Goal: Transaction & Acquisition: Purchase product/service

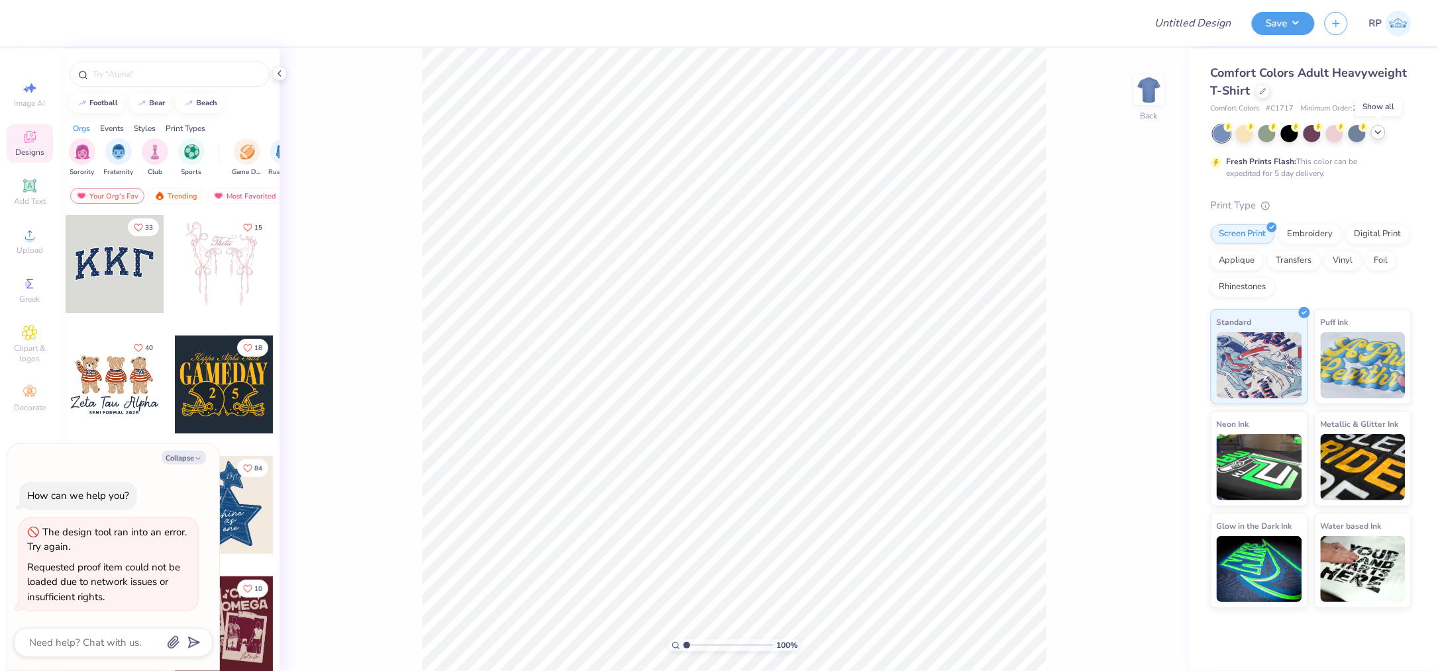
click at [1379, 135] on icon at bounding box center [1378, 132] width 11 height 11
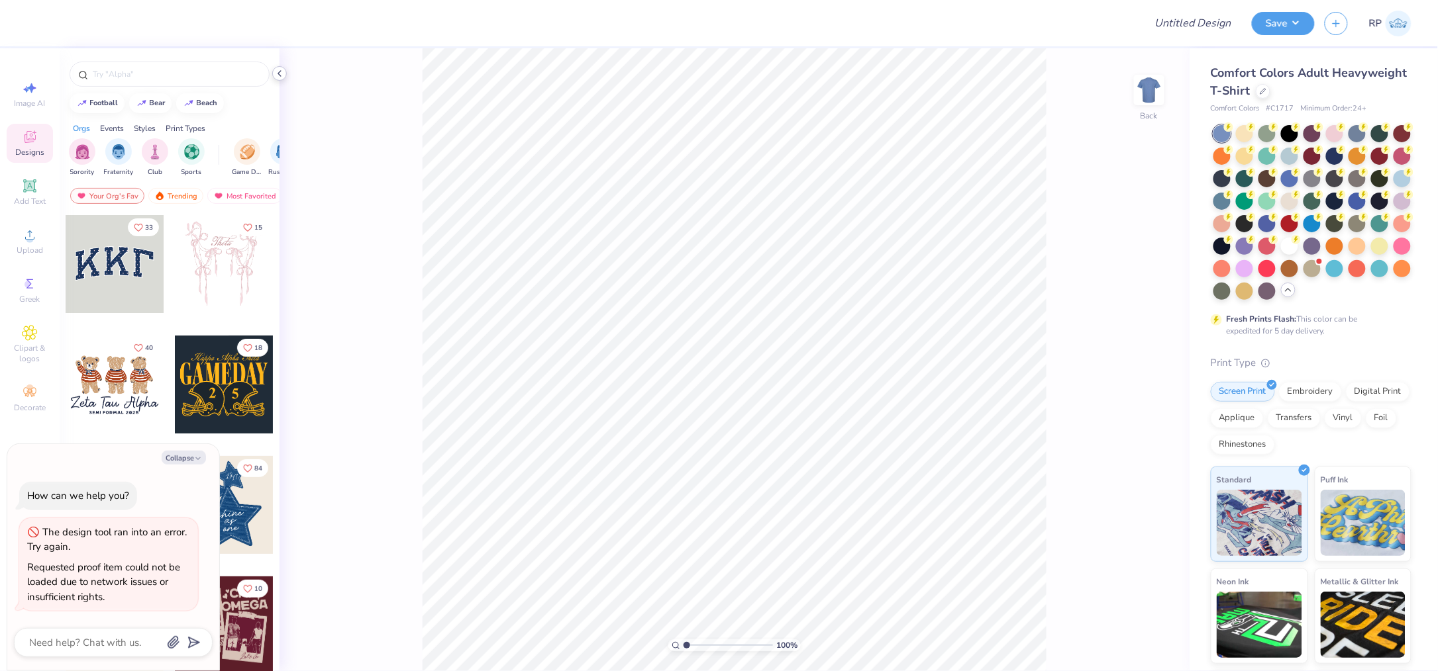
click at [283, 72] on icon at bounding box center [279, 73] width 11 height 11
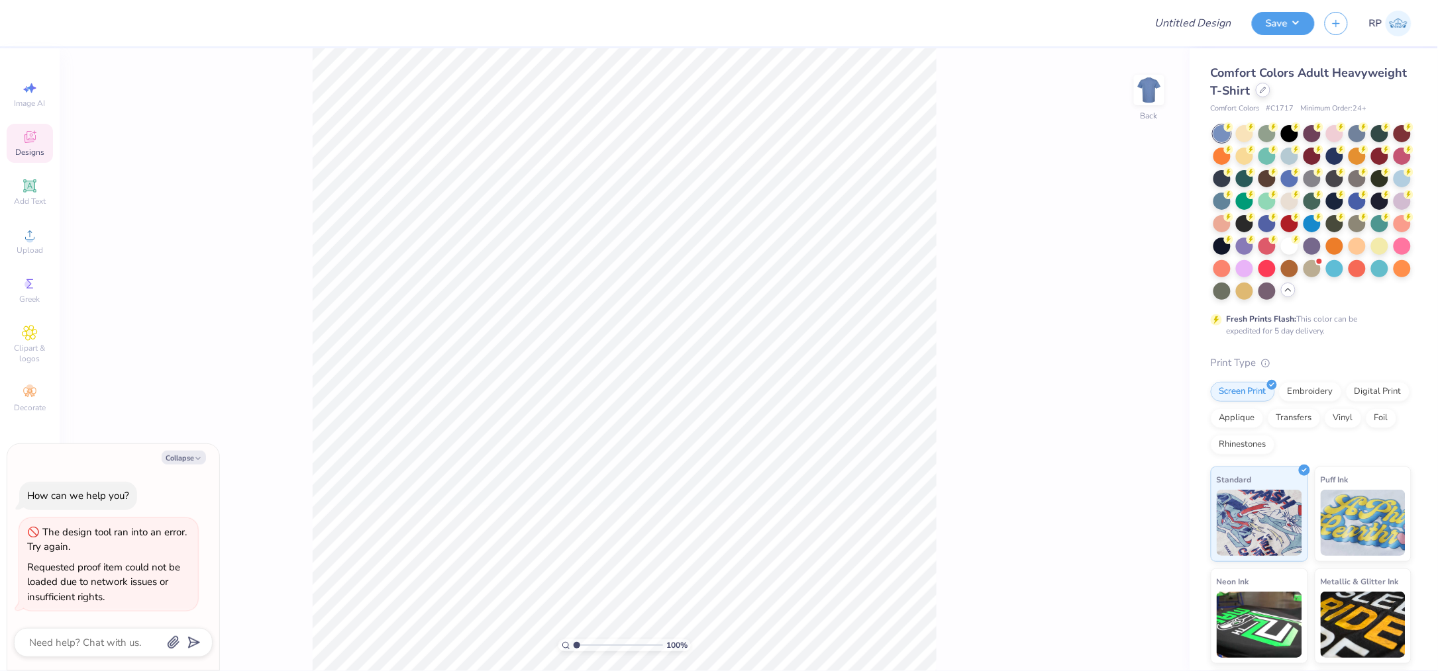
click at [1266, 89] on icon at bounding box center [1262, 90] width 7 height 7
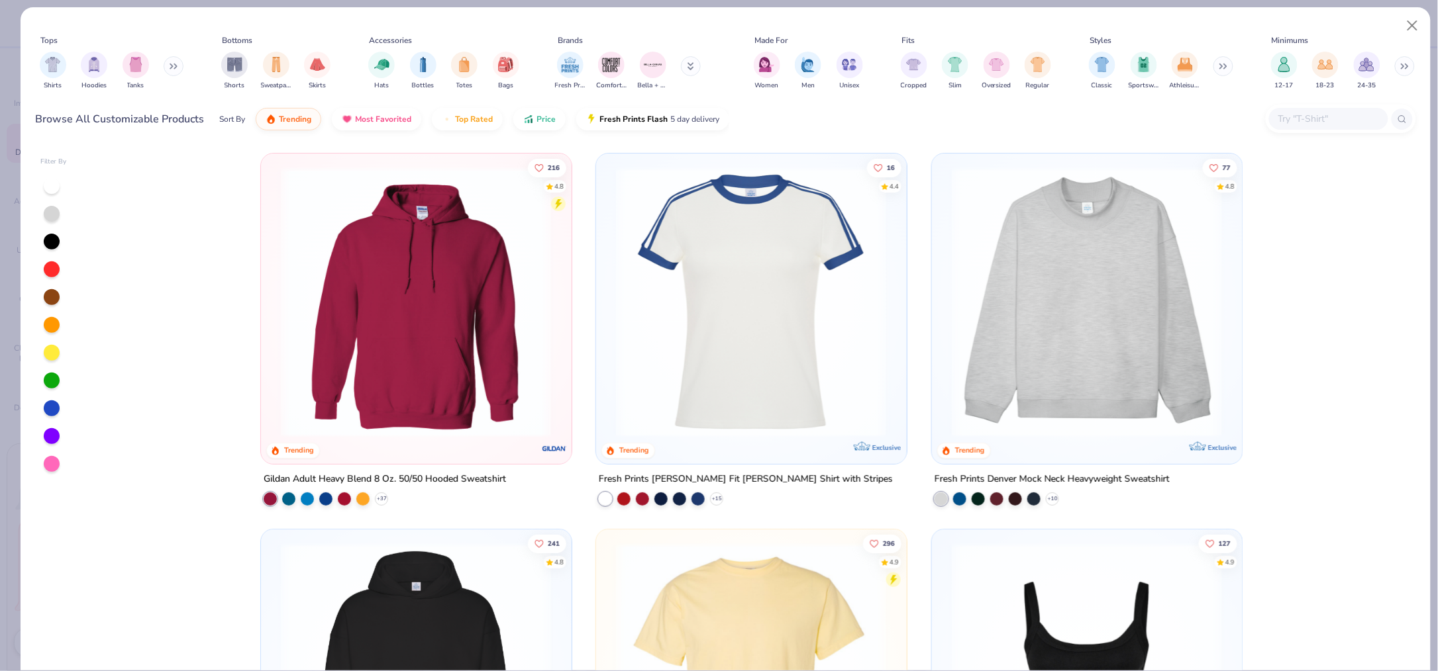
type textarea "x"
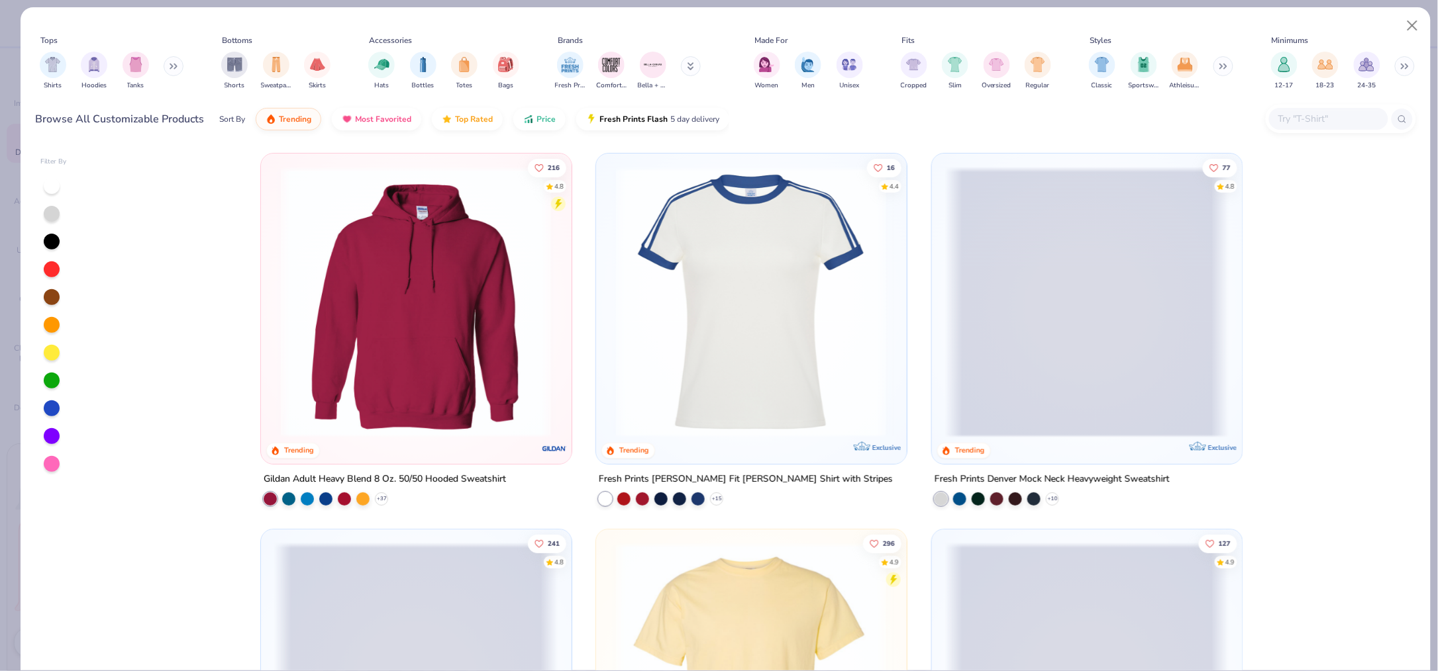
drag, startPoint x: 1300, startPoint y: 122, endPoint x: 1297, endPoint y: 106, distance: 16.2
click at [1302, 121] on input "text" at bounding box center [1328, 118] width 102 height 15
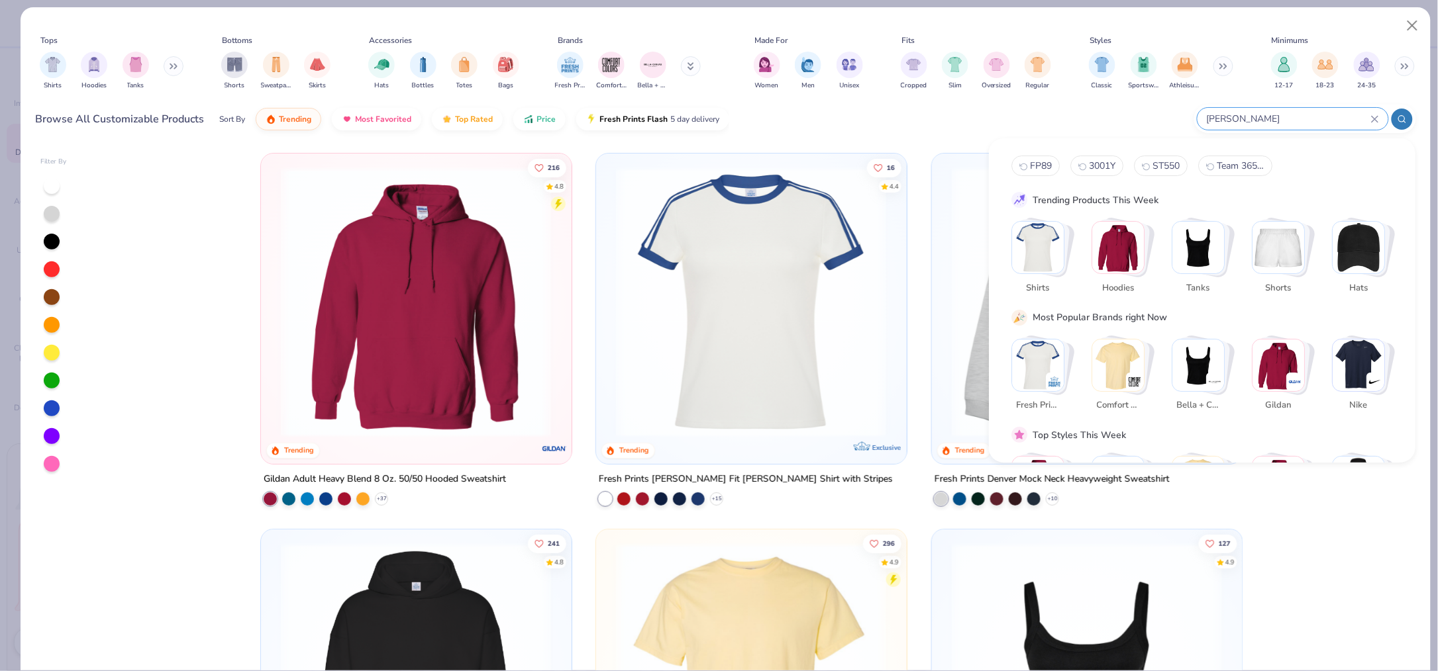
type input "gildan"
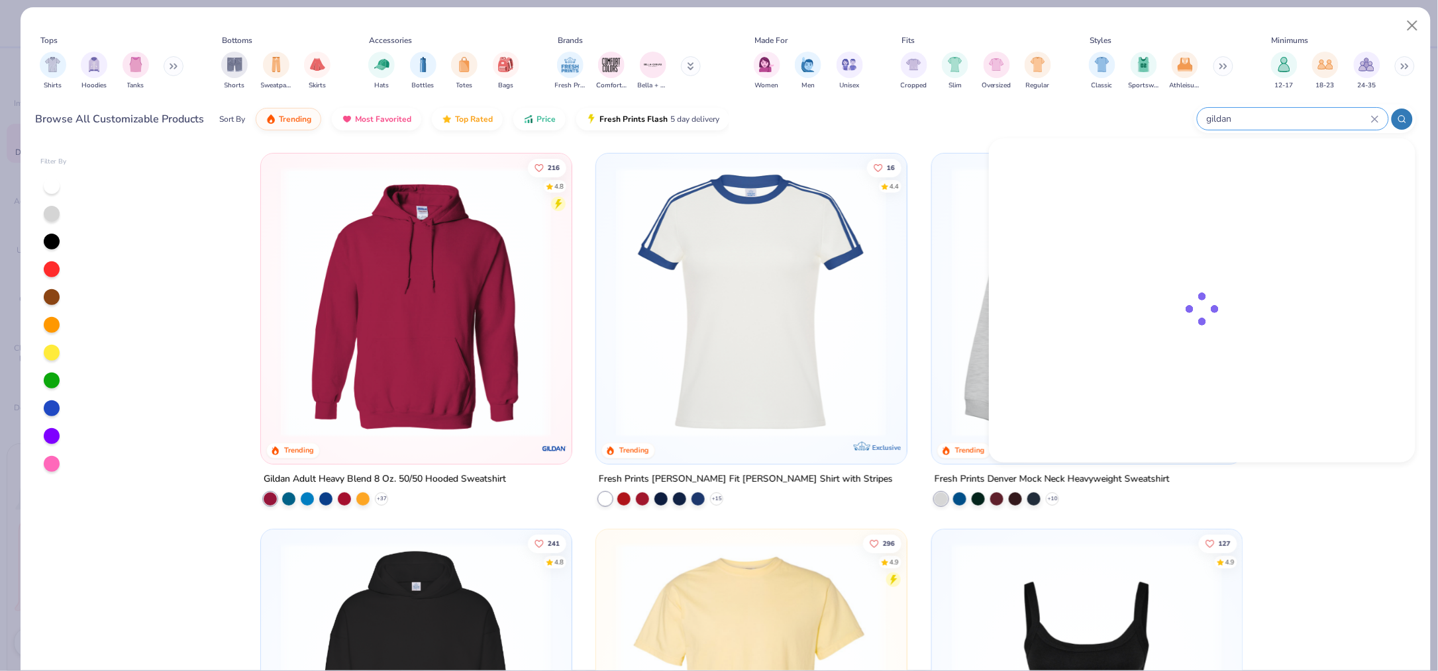
type textarea "x"
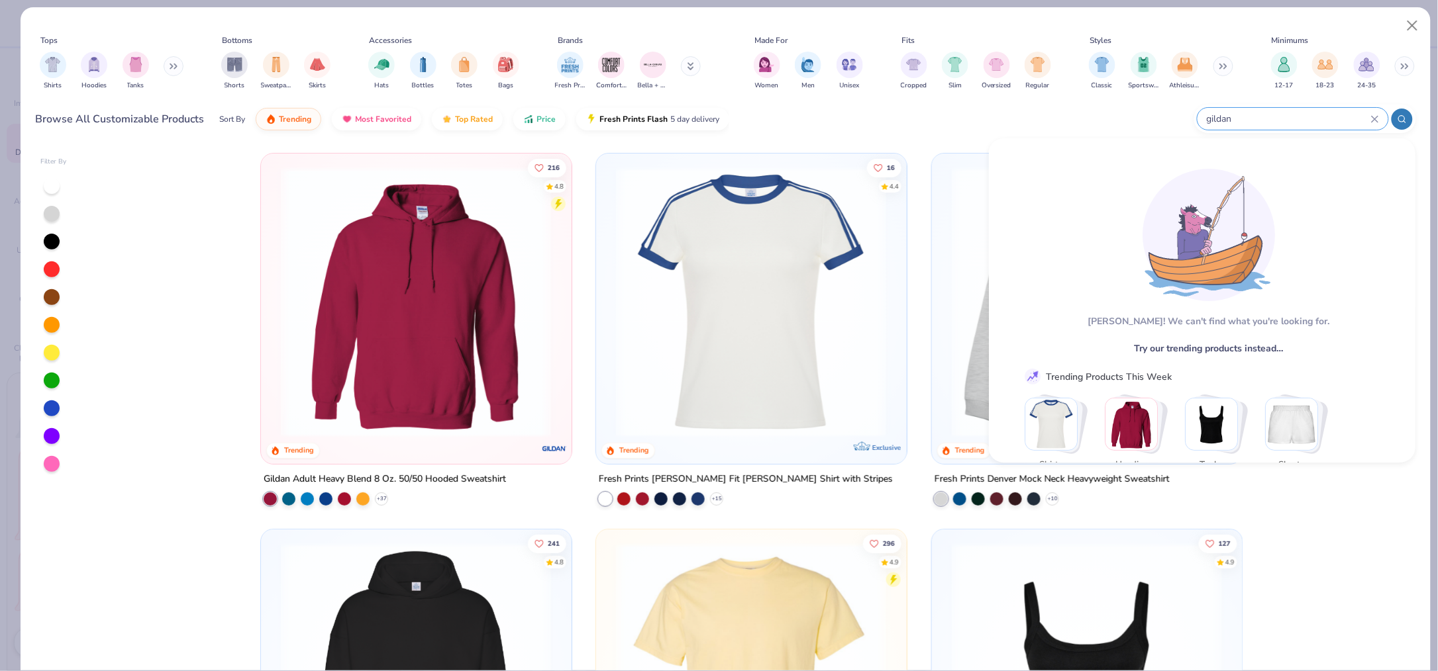
type input "gildan"
click at [1276, 112] on input "gildan" at bounding box center [1288, 118] width 166 height 15
click at [1375, 117] on icon at bounding box center [1374, 119] width 6 height 6
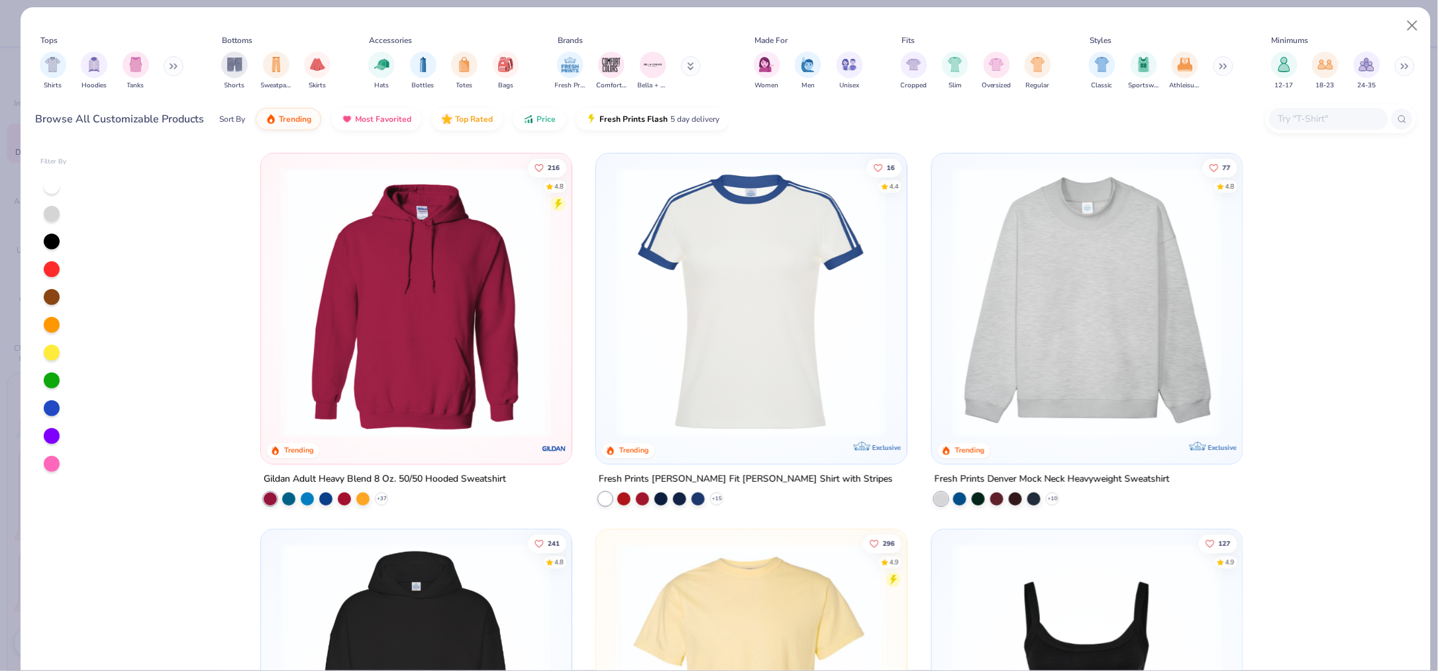
click at [1360, 122] on input "text" at bounding box center [1328, 118] width 102 height 15
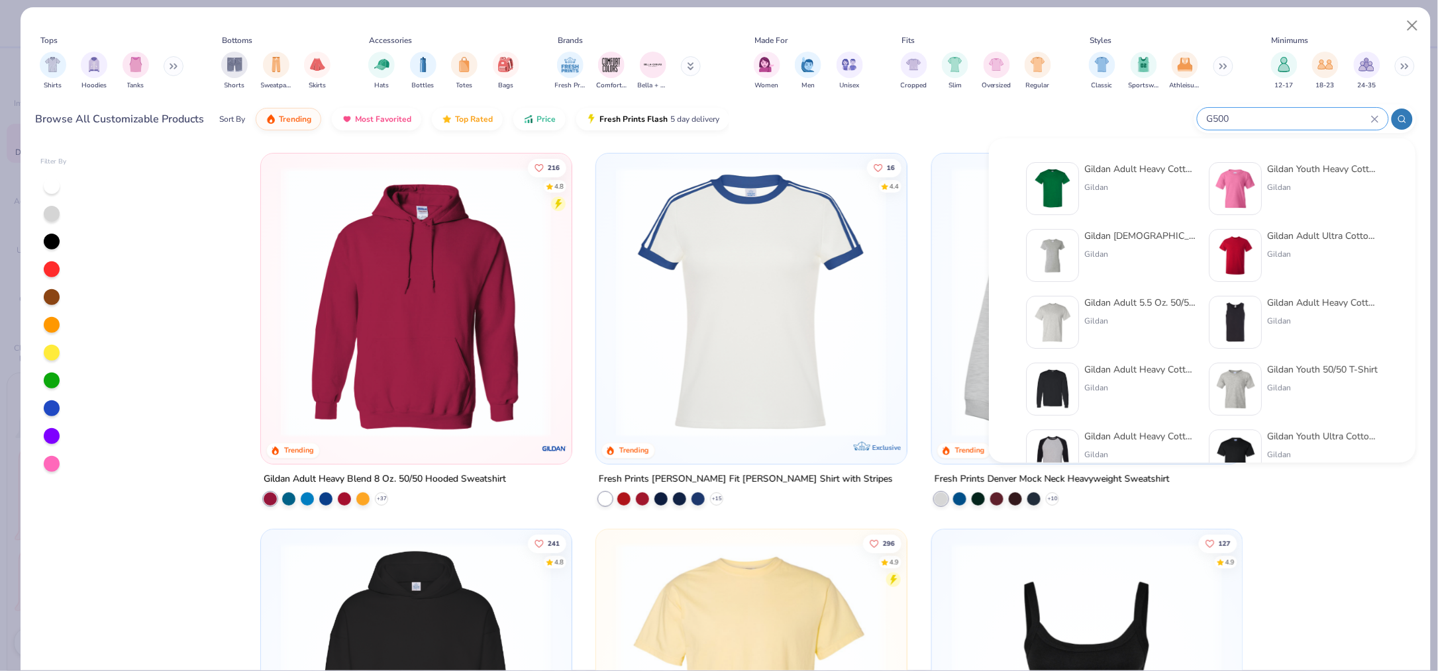
type input "G500"
click at [1064, 197] on img at bounding box center [1052, 188] width 41 height 41
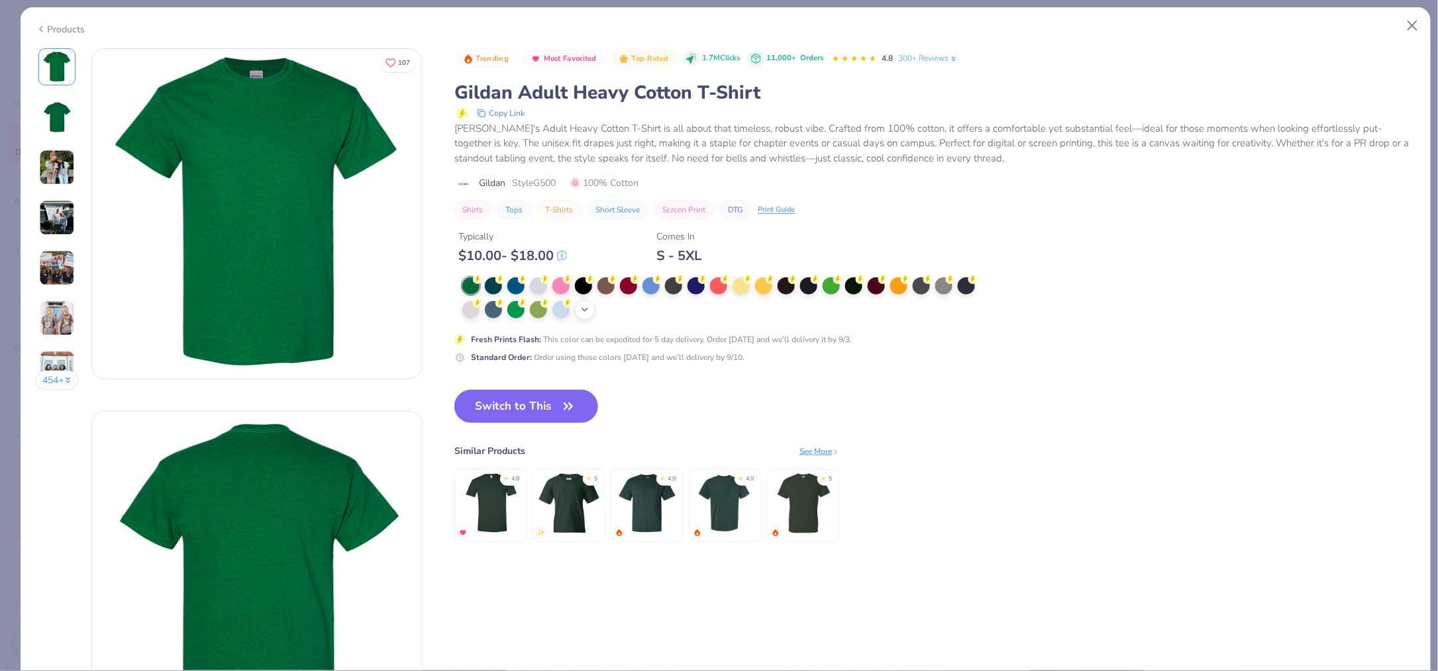
click at [582, 309] on icon at bounding box center [584, 310] width 11 height 11
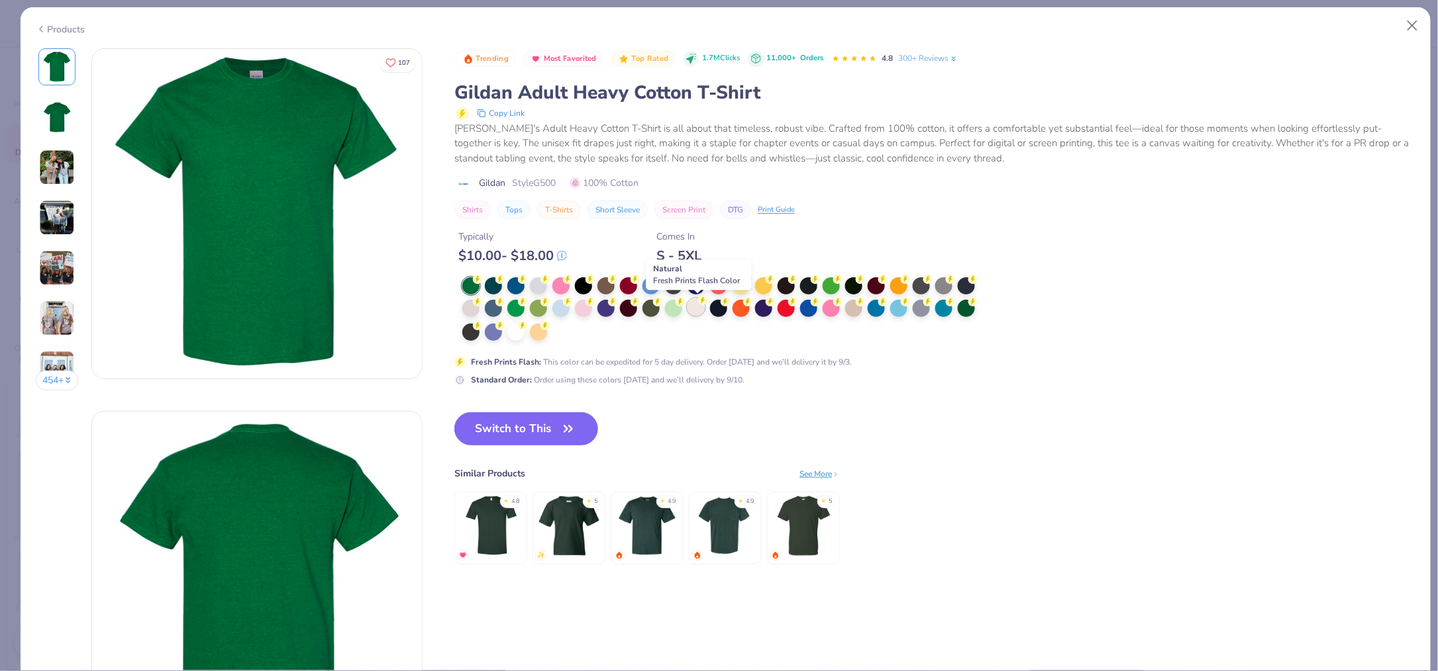
click at [695, 309] on div at bounding box center [695, 307] width 17 height 17
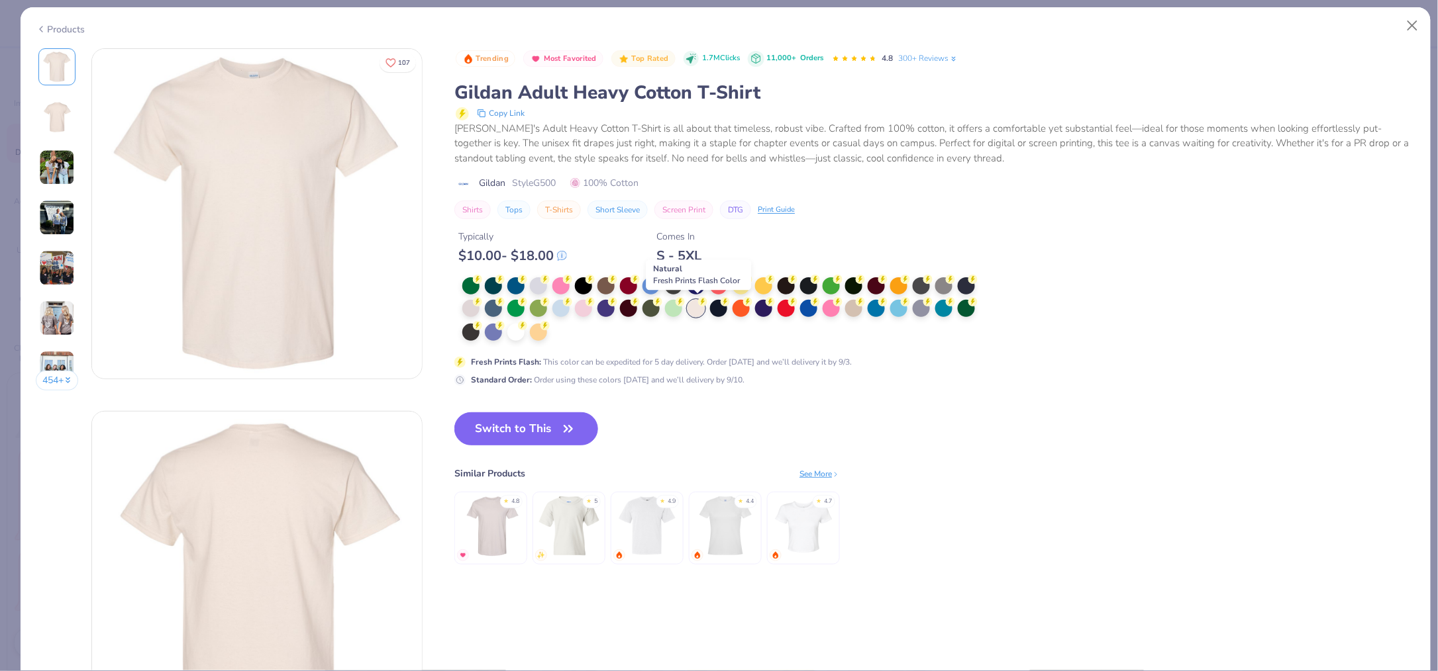
type textarea "x"
